Goal: Complete application form

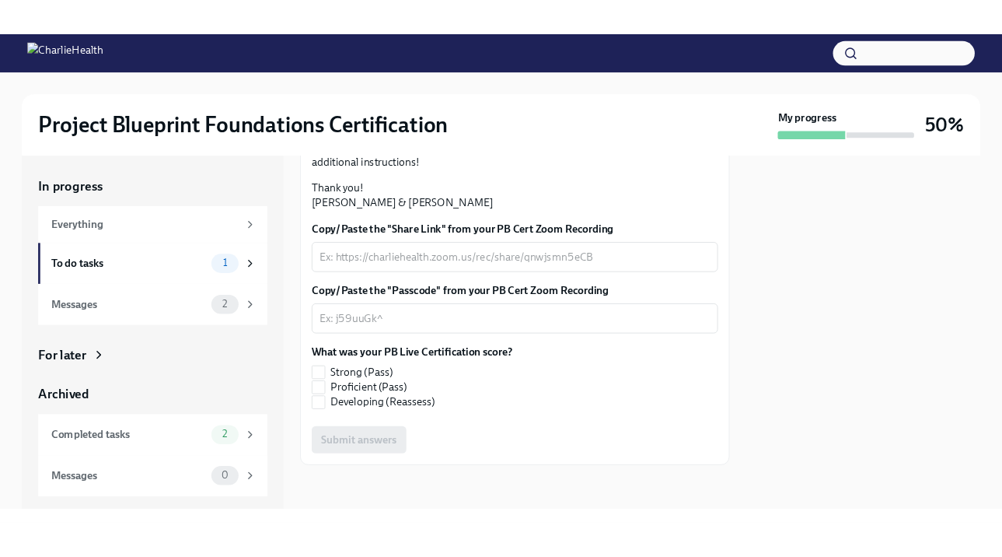
scroll to position [397, 0]
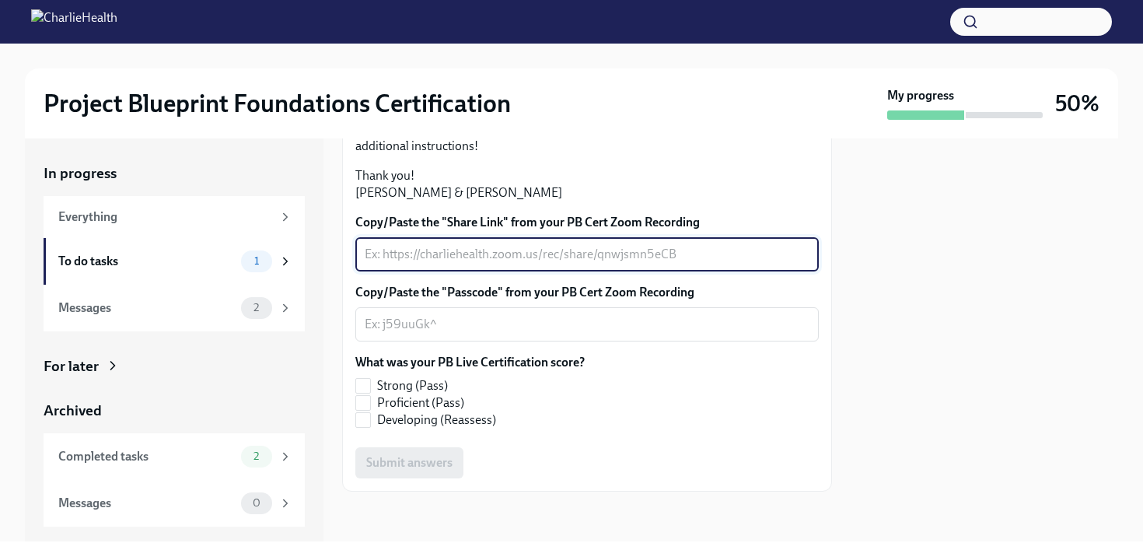
click at [660, 250] on textarea "Copy/Paste the "Share Link" from your PB Cert Zoom Recording" at bounding box center [587, 254] width 445 height 19
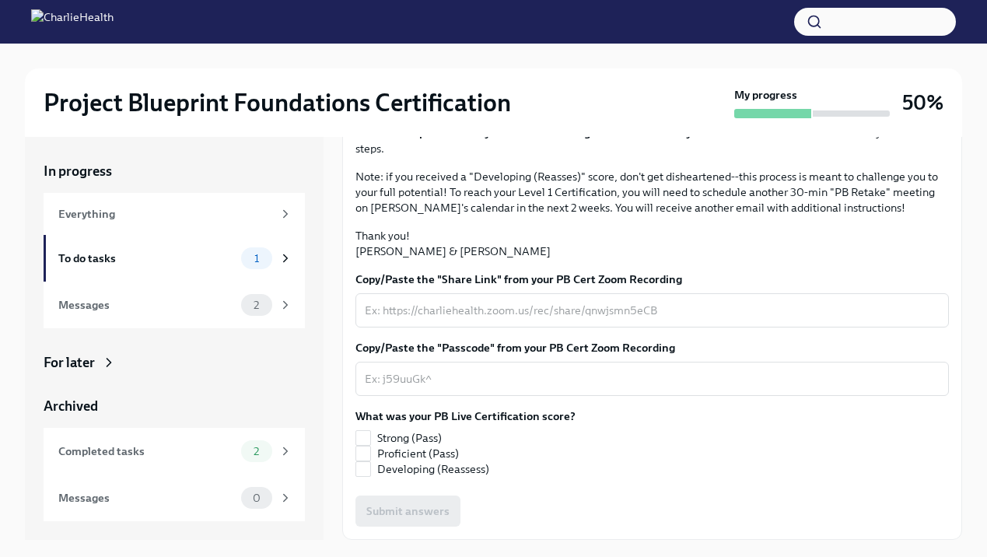
scroll to position [26, 0]
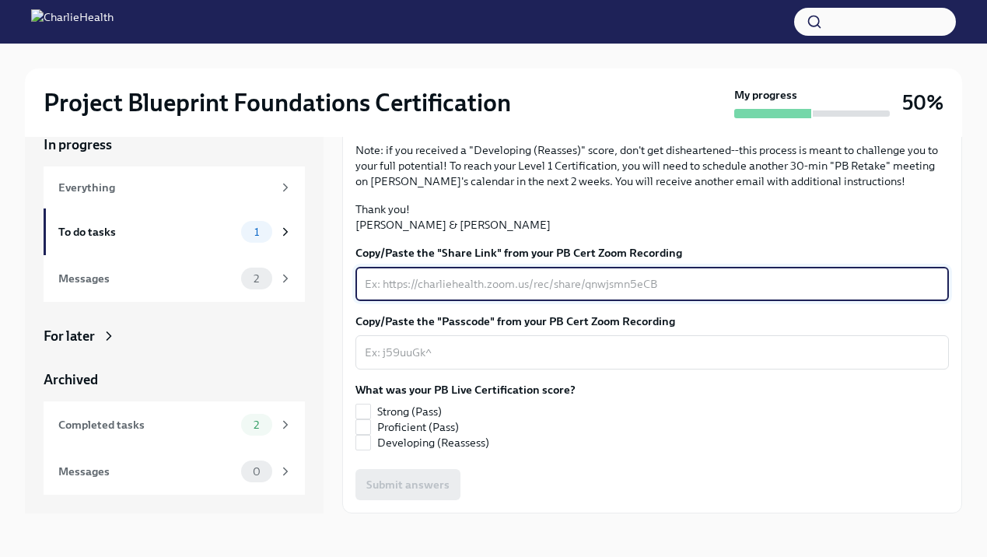
click at [511, 277] on textarea "Copy/Paste the "Share Link" from your PB Cert Zoom Recording" at bounding box center [652, 283] width 575 height 19
paste textarea "[URL][DOMAIN_NAME][DOMAIN_NAME]"
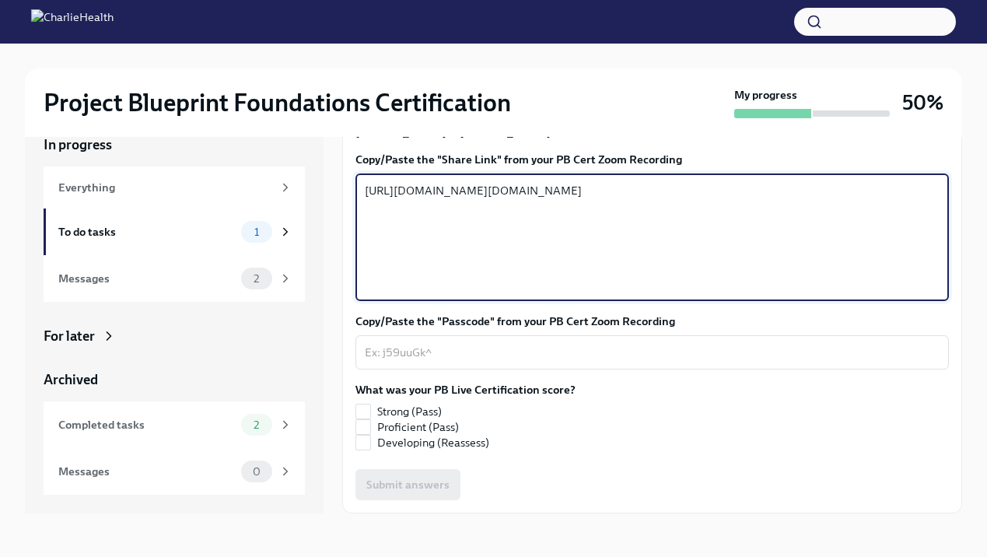
type textarea "[URL][DOMAIN_NAME][DOMAIN_NAME]"
click at [444, 362] on textarea "Copy/Paste the "Passcode" from your PB Cert Zoom Recording" at bounding box center [652, 352] width 575 height 19
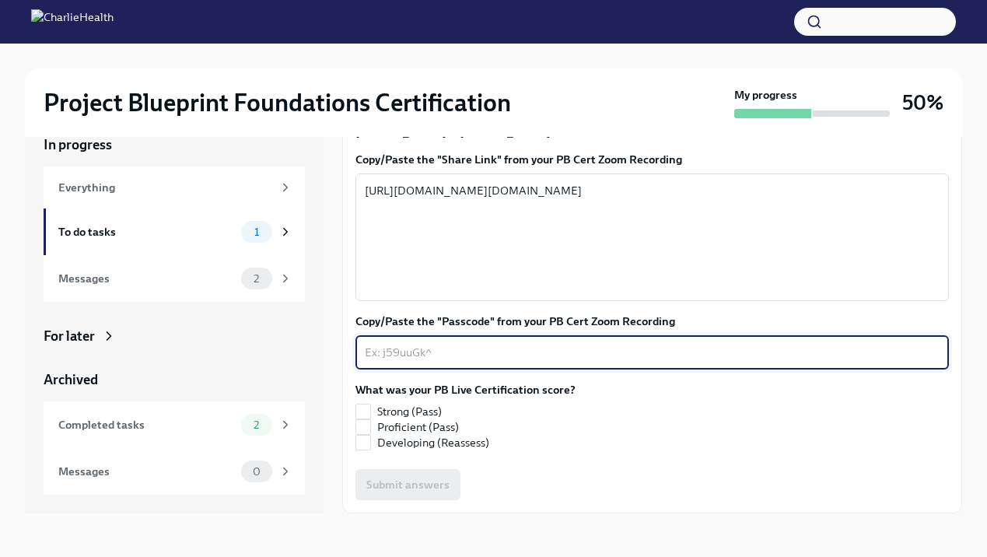
paste textarea "=6%j*Axs"
type textarea "=6%j*Axs"
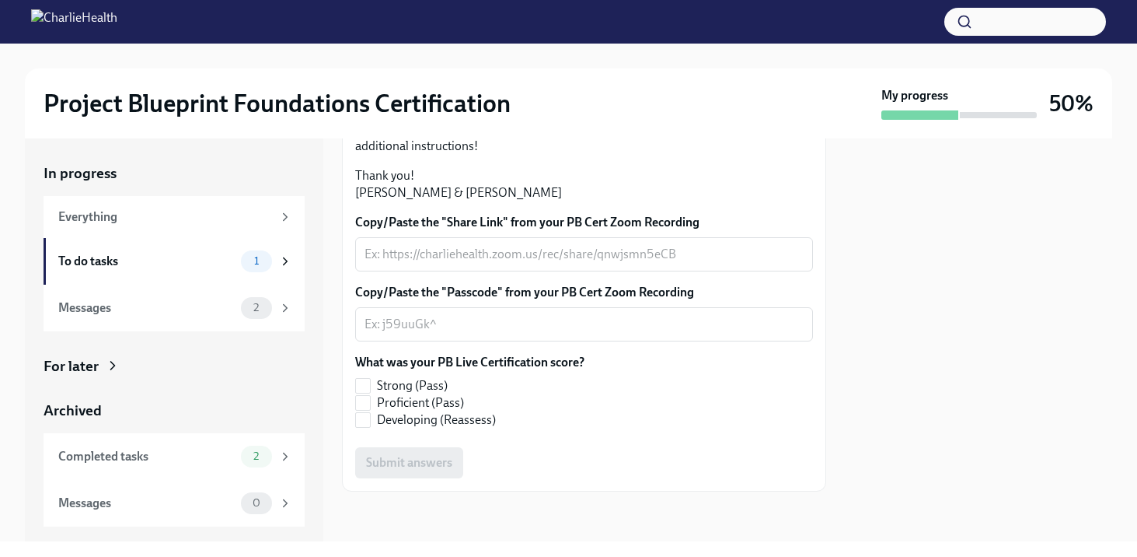
scroll to position [414, 0]
click at [369, 386] on input "Strong (Pass)" at bounding box center [363, 386] width 14 height 14
checkbox input "true"
click at [487, 254] on textarea "Copy/Paste the "Share Link" from your PB Cert Zoom Recording" at bounding box center [584, 254] width 439 height 19
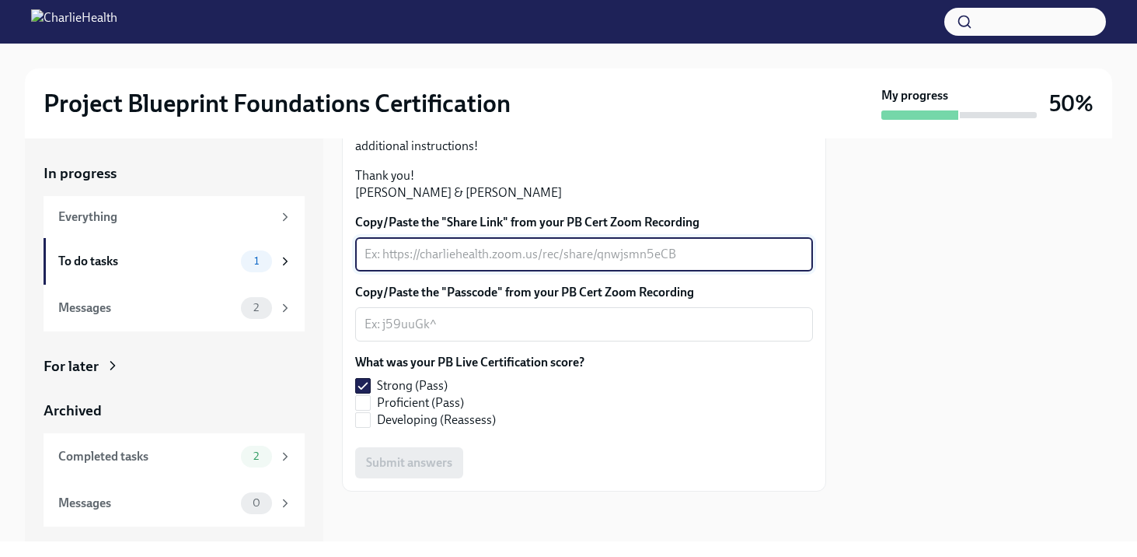
paste textarea "[URL][DOMAIN_NAME]"
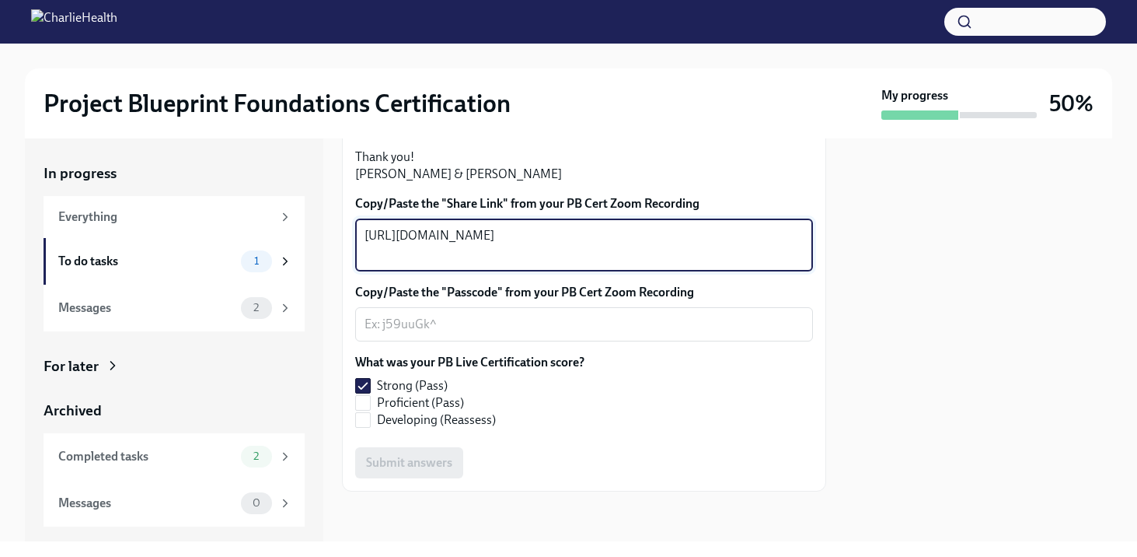
type textarea "[URL][DOMAIN_NAME]"
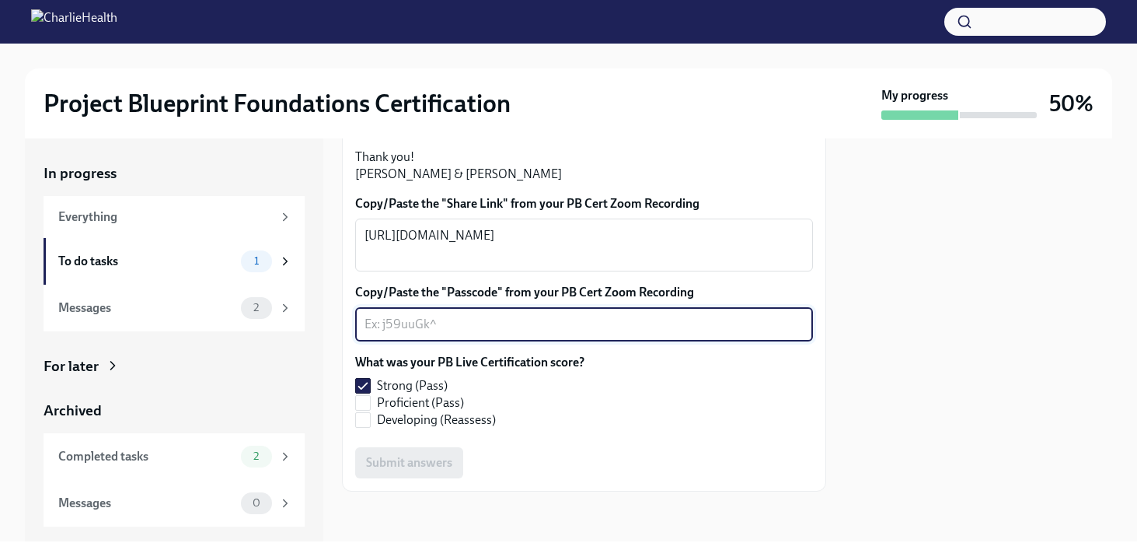
click at [480, 334] on textarea "Copy/Paste the "Passcode" from your PB Cert Zoom Recording" at bounding box center [584, 324] width 439 height 19
paste textarea "=6%j*Axs"
type textarea "=6%j*Axs"
click at [431, 478] on button "Submit answers" at bounding box center [409, 462] width 108 height 31
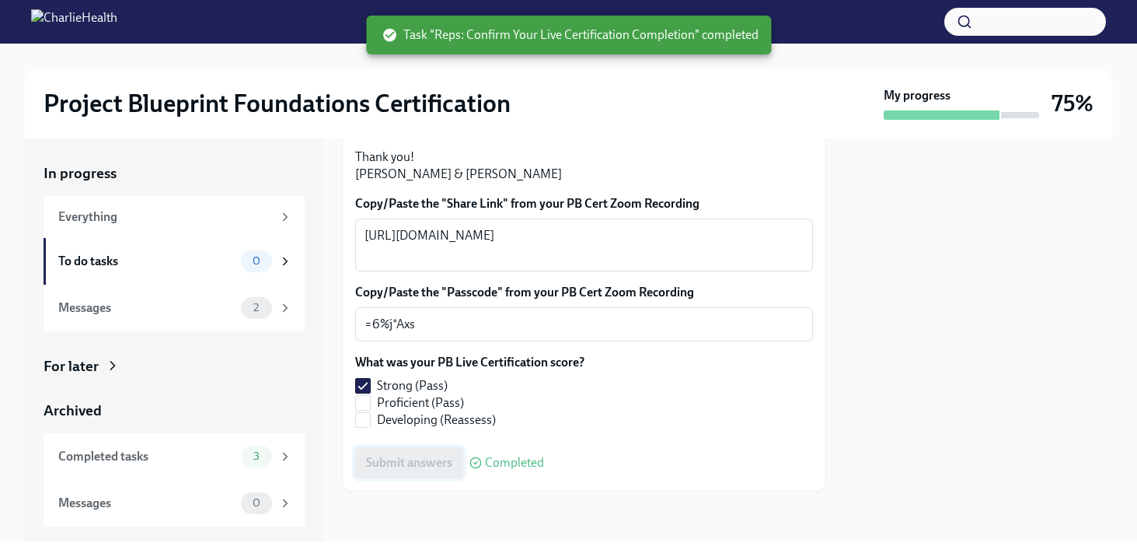
scroll to position [0, 0]
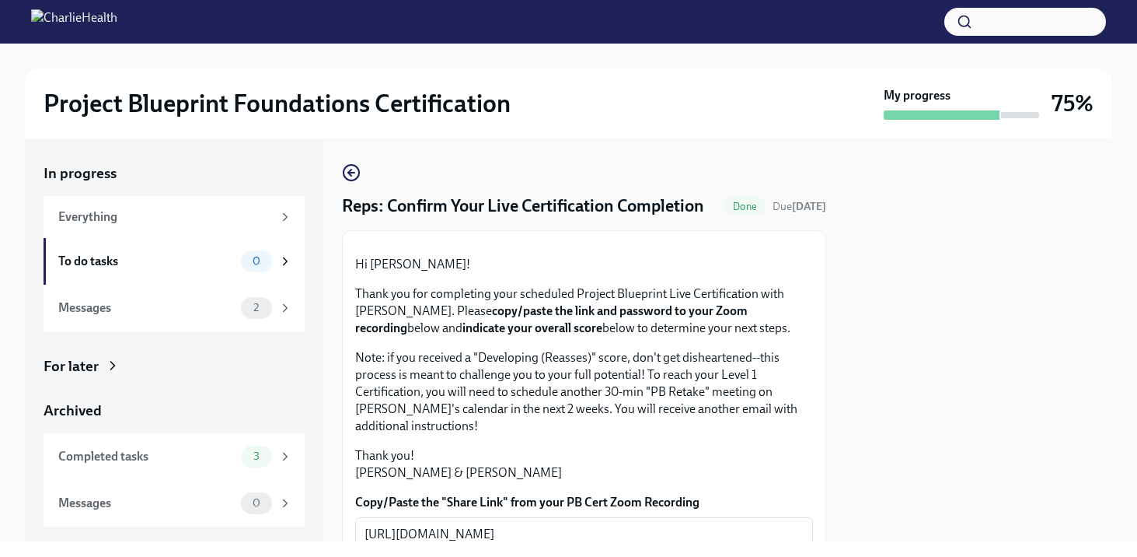
click at [337, 169] on div "In progress Everything To do tasks 0 Messages 2 For later Archived Completed ta…" at bounding box center [569, 339] width 1088 height 403
click at [351, 176] on icon "button" at bounding box center [351, 172] width 19 height 19
